Goal: Information Seeking & Learning: Learn about a topic

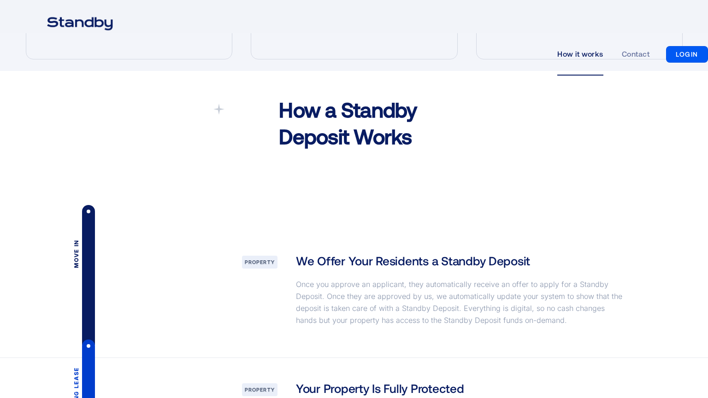
scroll to position [1417, 0]
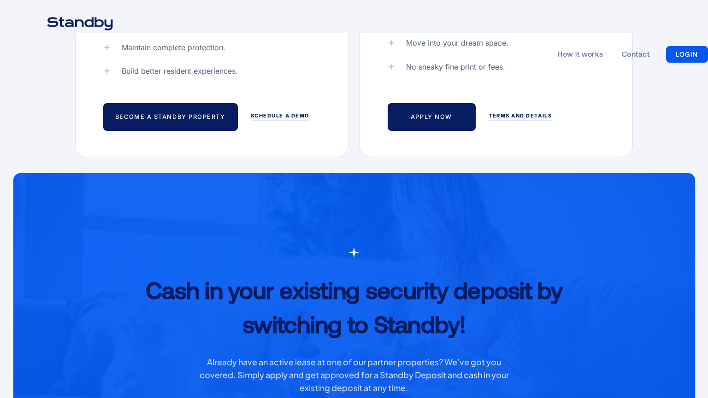
scroll to position [725, 0]
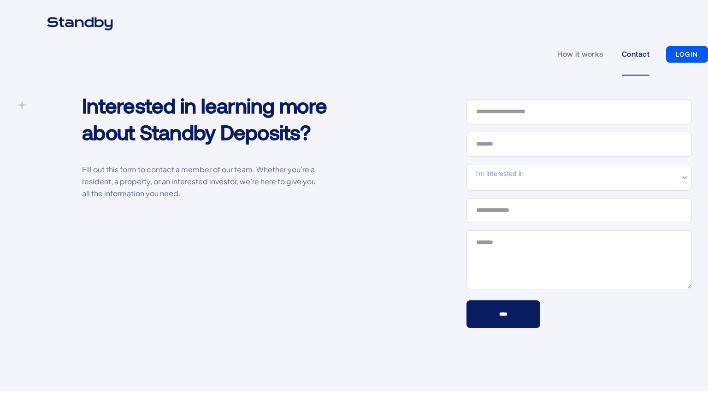
scroll to position [374, 0]
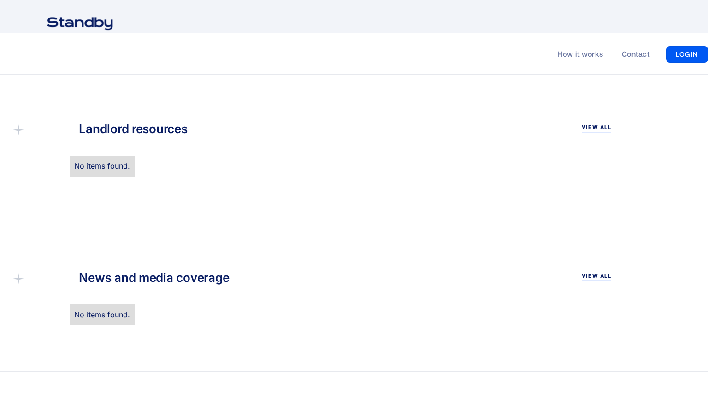
scroll to position [1071, 0]
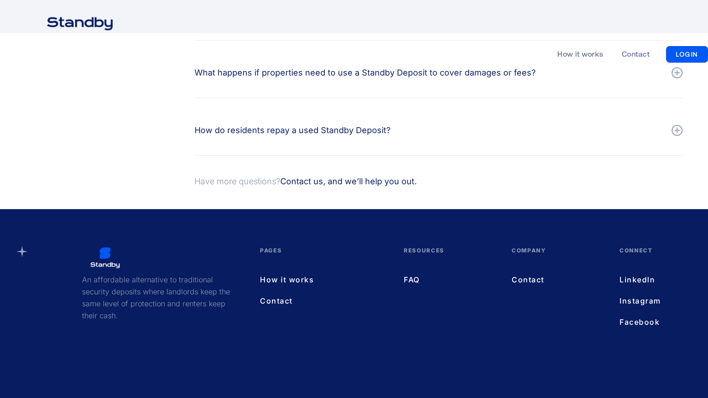
scroll to position [417, 0]
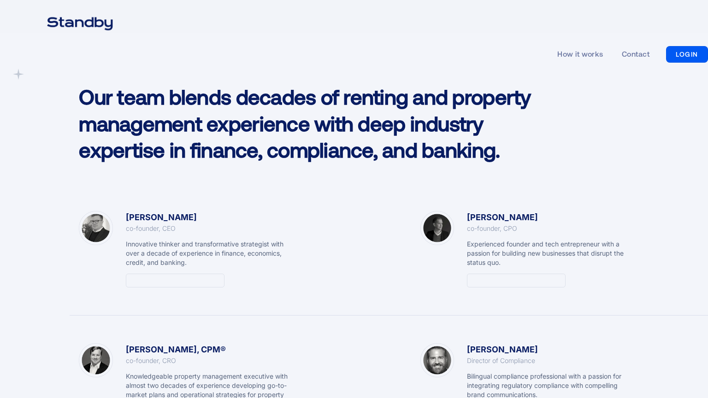
scroll to position [1417, 0]
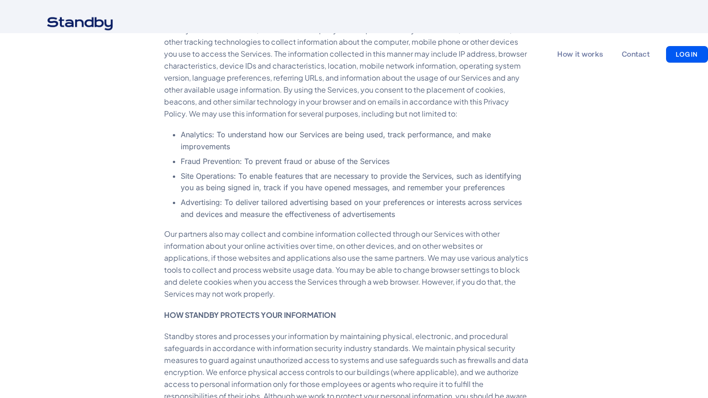
scroll to position [1071, 0]
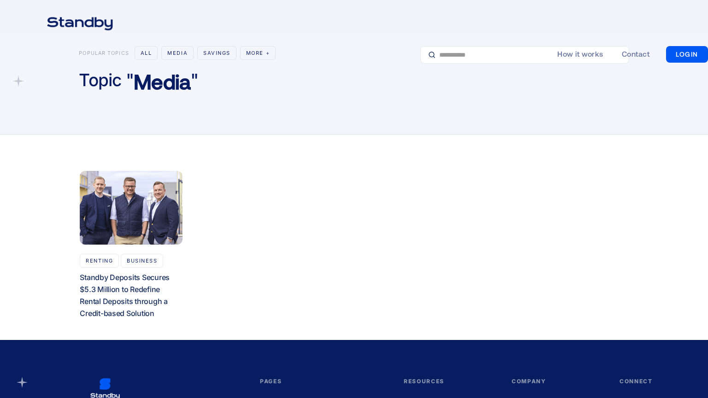
scroll to position [169, 0]
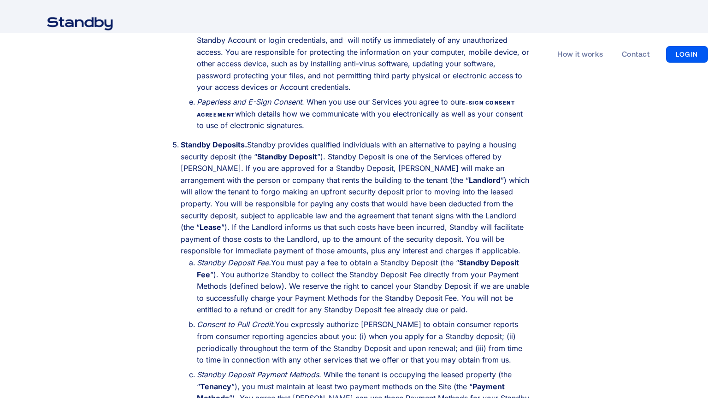
scroll to position [1071, 0]
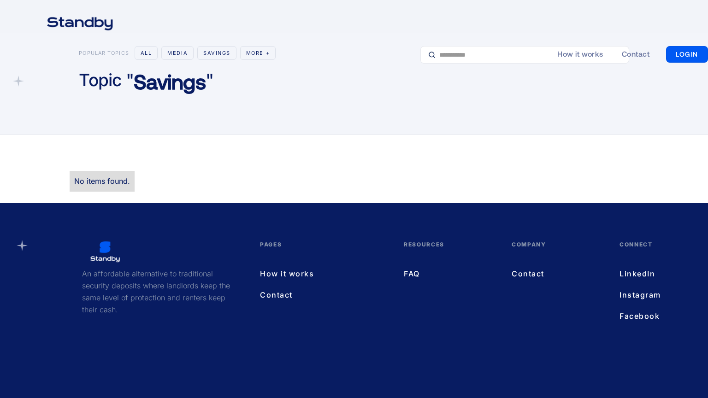
scroll to position [32, 0]
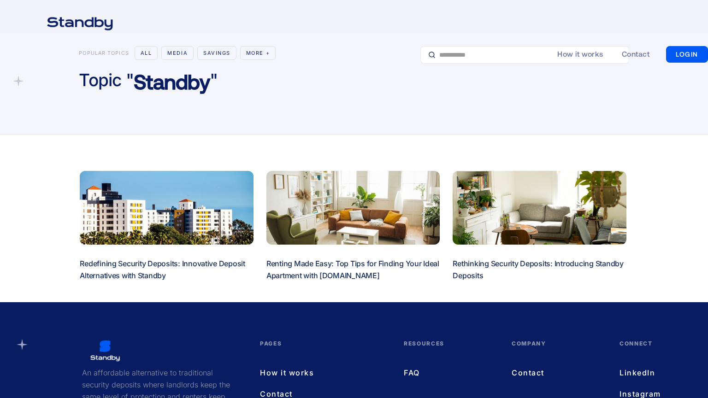
scroll to position [131, 0]
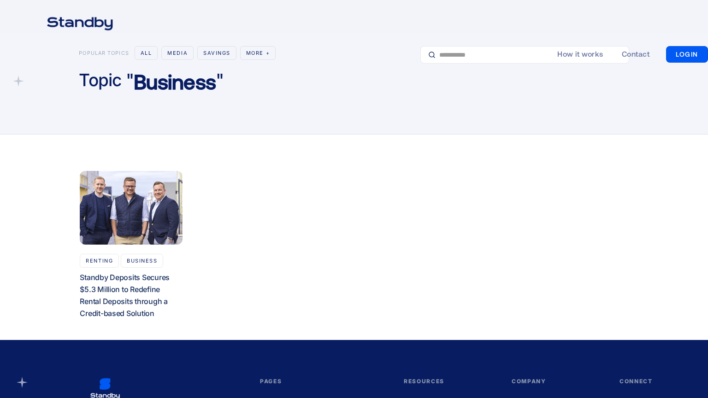
scroll to position [169, 0]
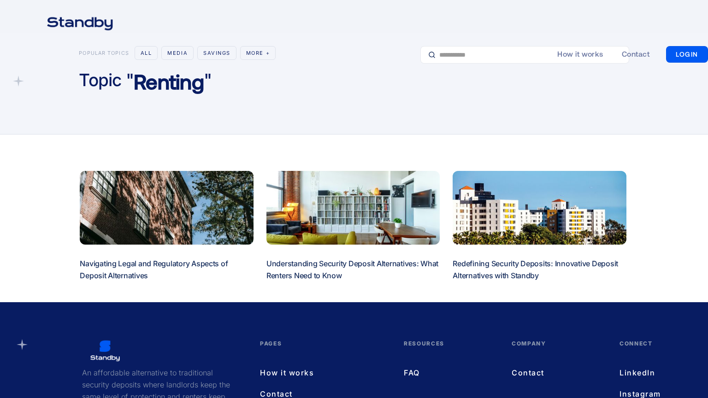
scroll to position [131, 0]
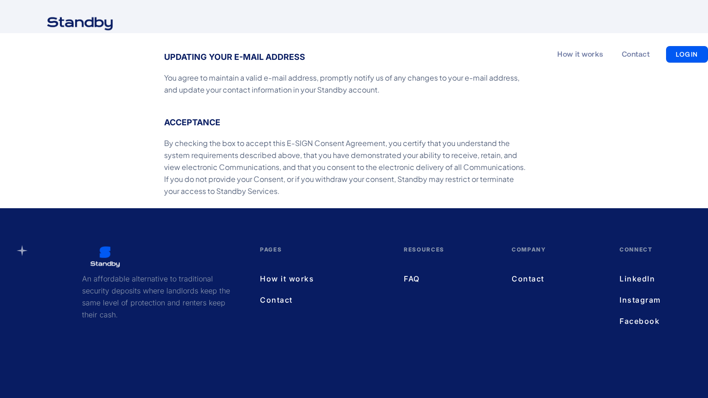
scroll to position [762, 0]
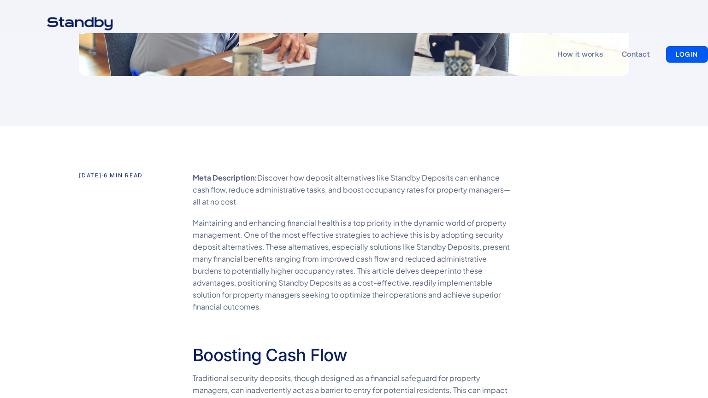
scroll to position [725, 0]
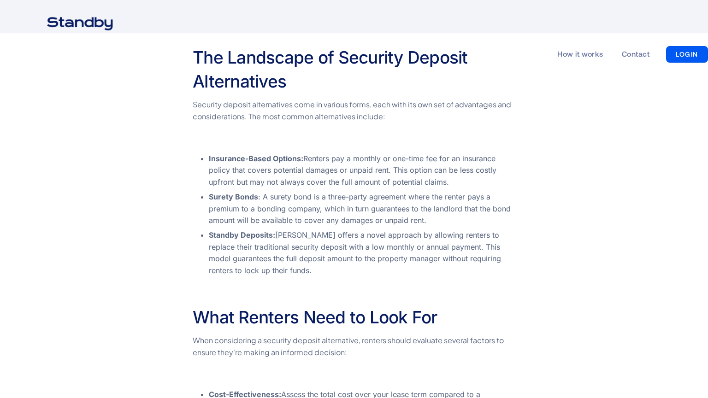
scroll to position [1071, 0]
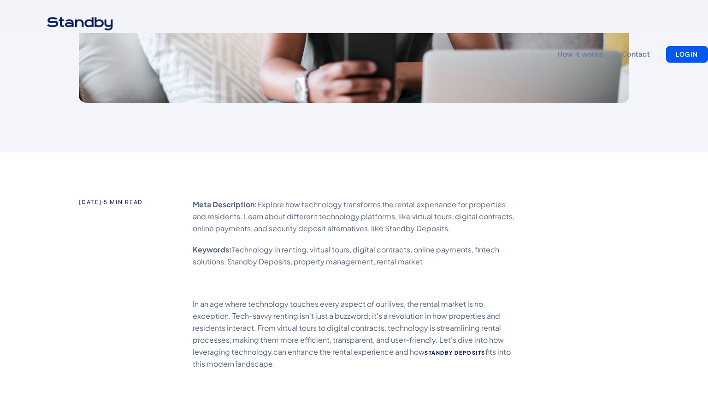
scroll to position [725, 0]
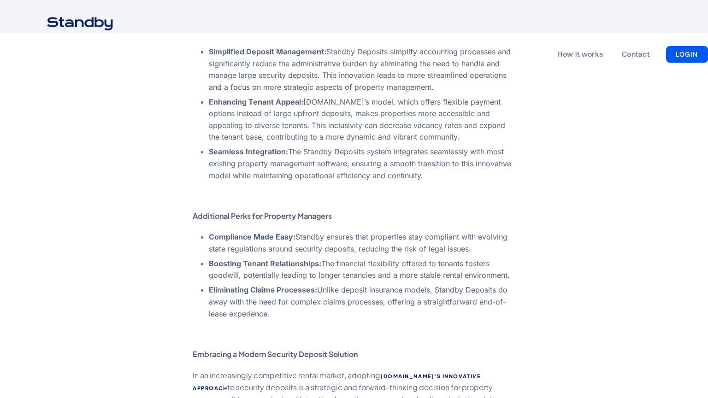
scroll to position [1417, 0]
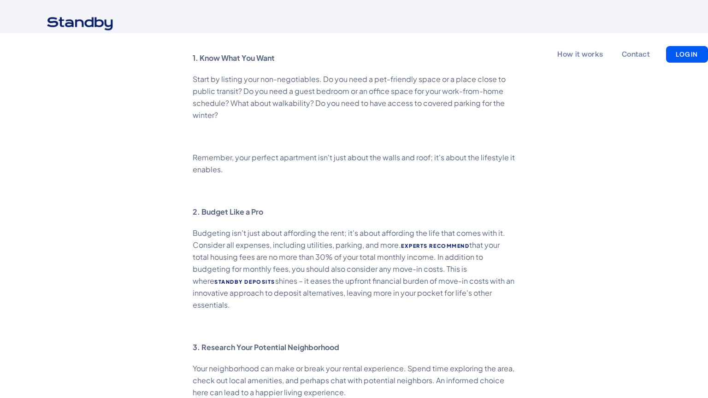
scroll to position [1071, 0]
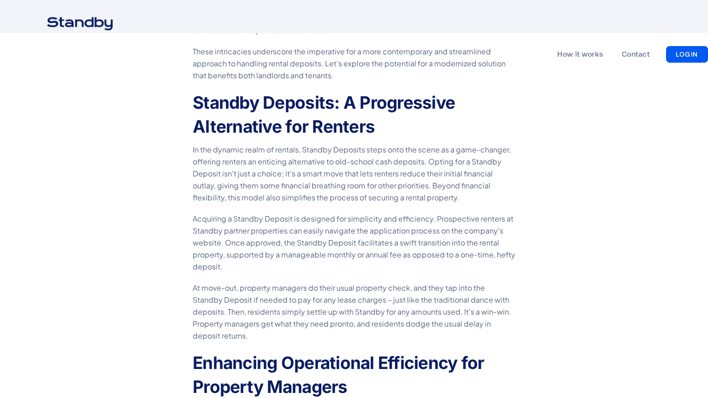
scroll to position [1071, 0]
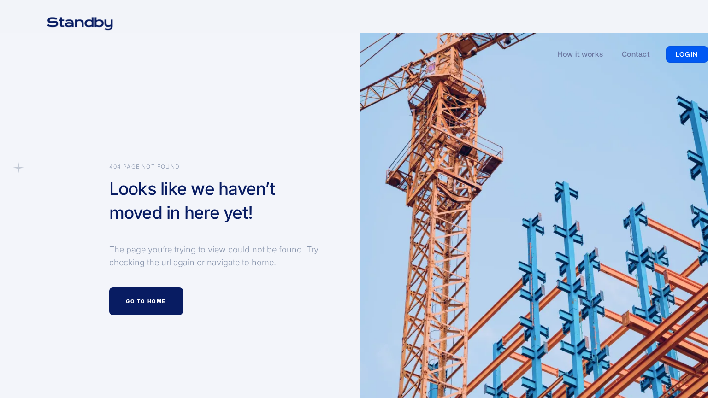
scroll to position [273, 0]
